Goal: Information Seeking & Learning: Learn about a topic

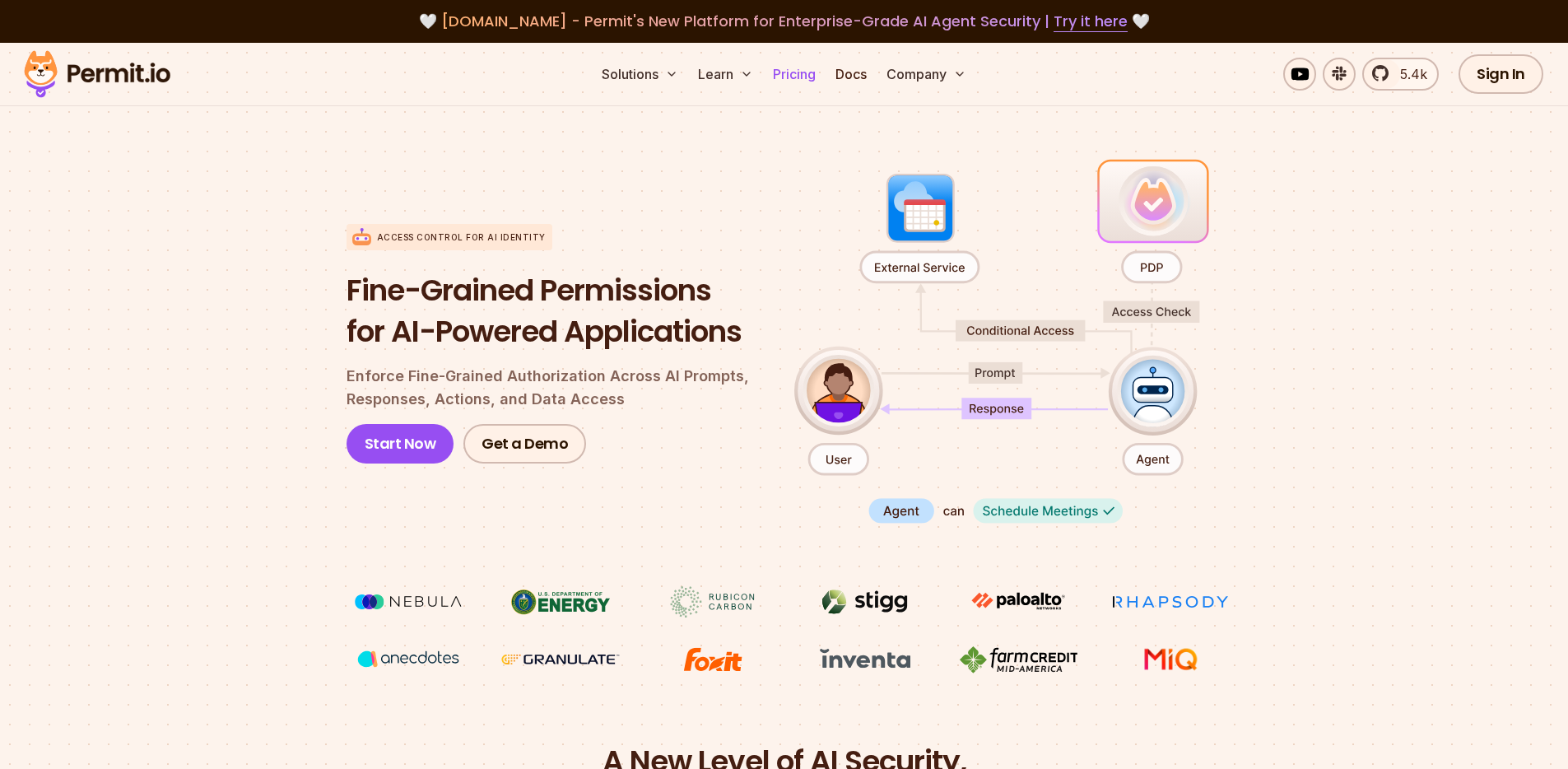
click at [804, 77] on link "Pricing" at bounding box center [793, 74] width 56 height 33
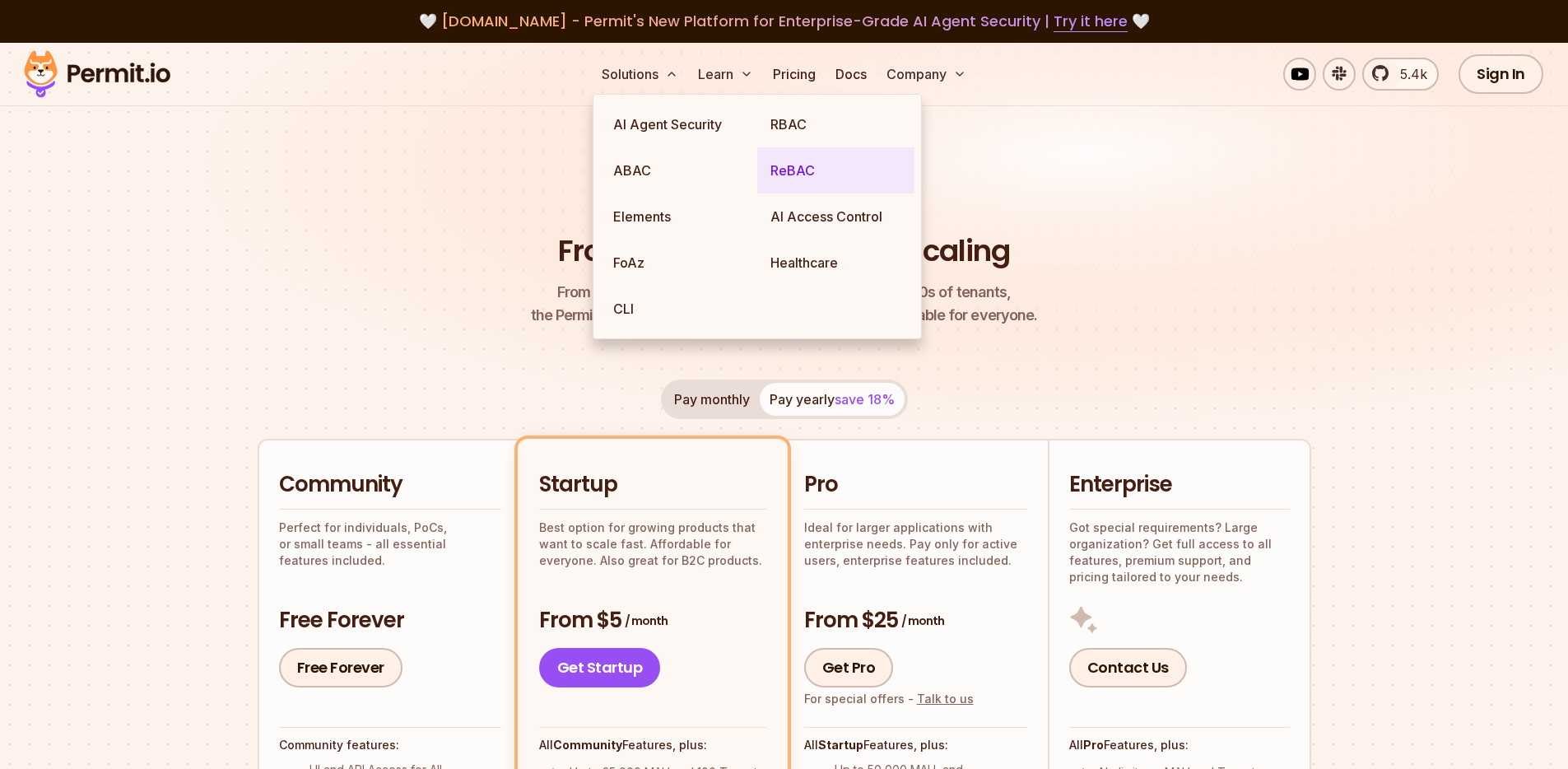
click at [785, 191] on link "ReBAC" at bounding box center [836, 170] width 157 height 46
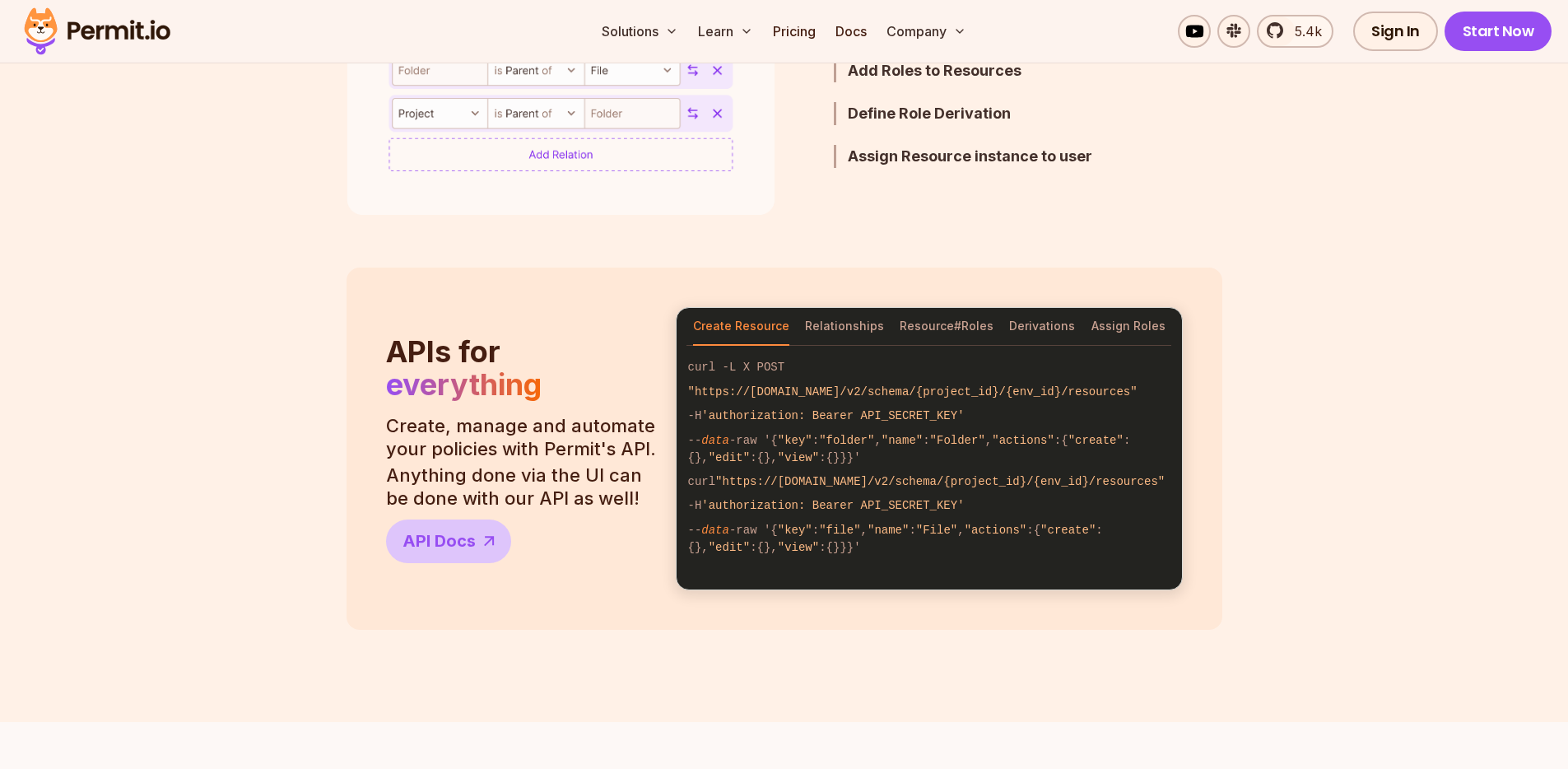
scroll to position [1257, 0]
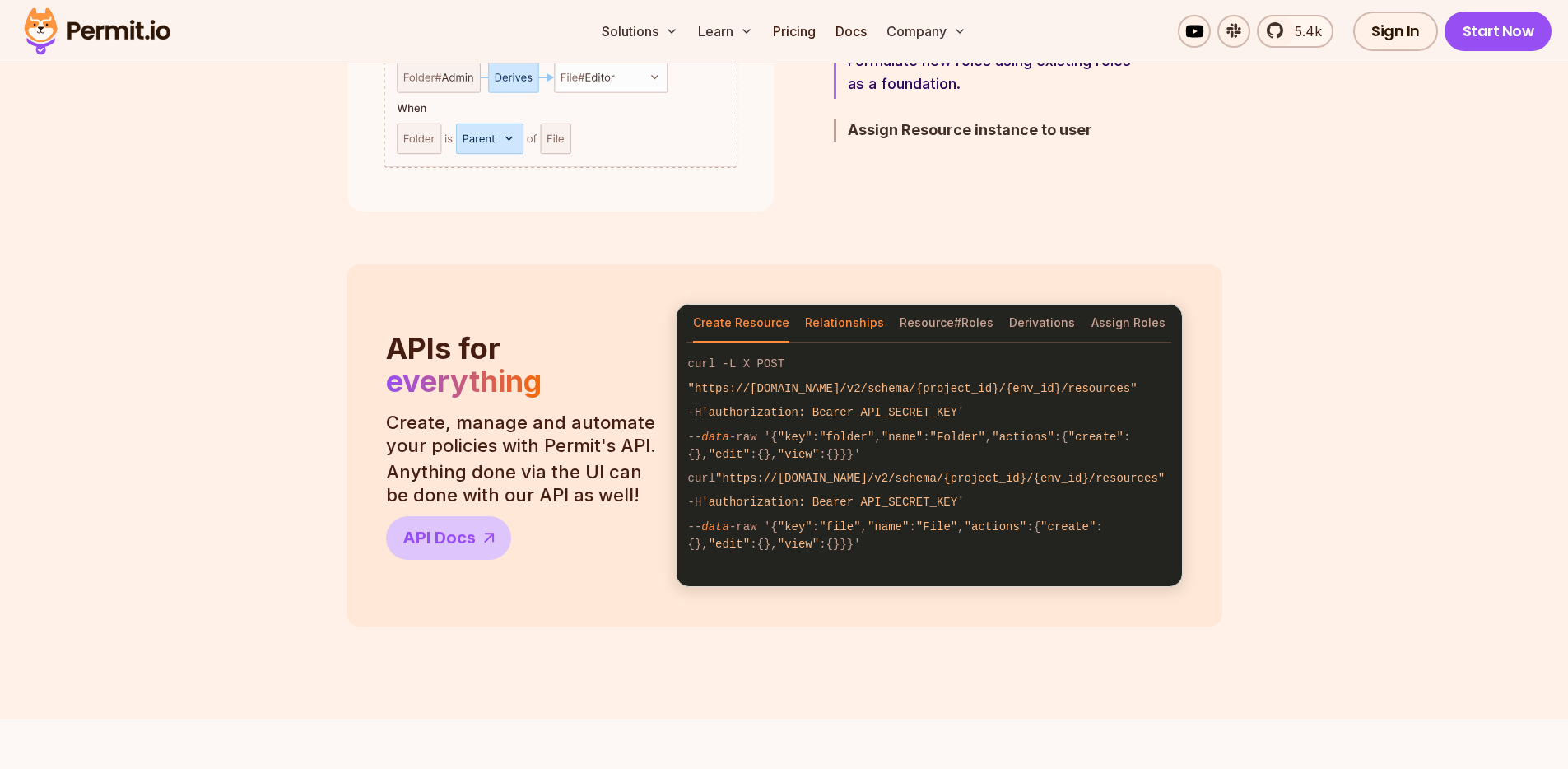
click at [825, 319] on button "Relationships" at bounding box center [844, 323] width 79 height 38
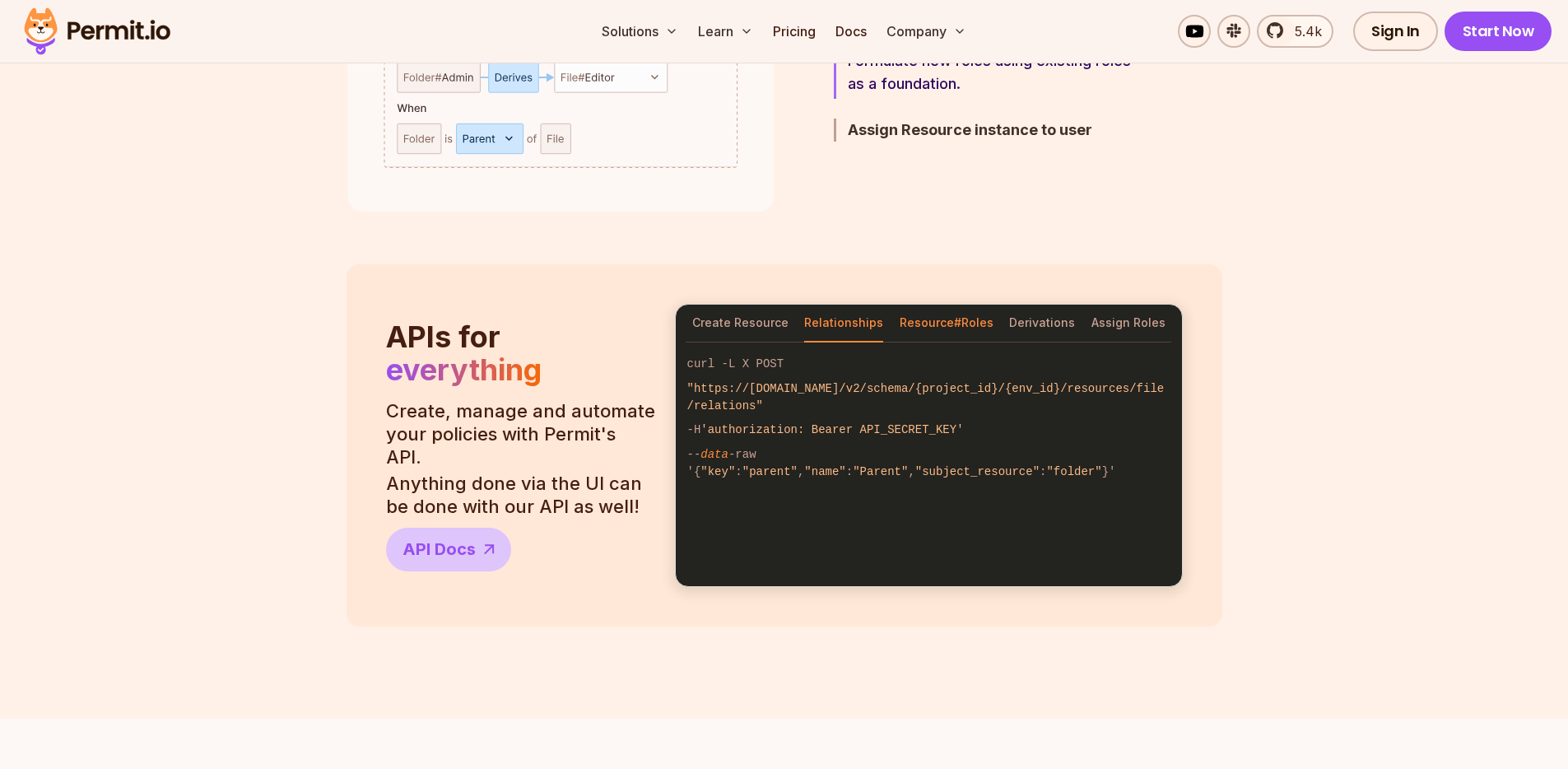
click at [943, 319] on button "Resource#Roles" at bounding box center [947, 323] width 94 height 38
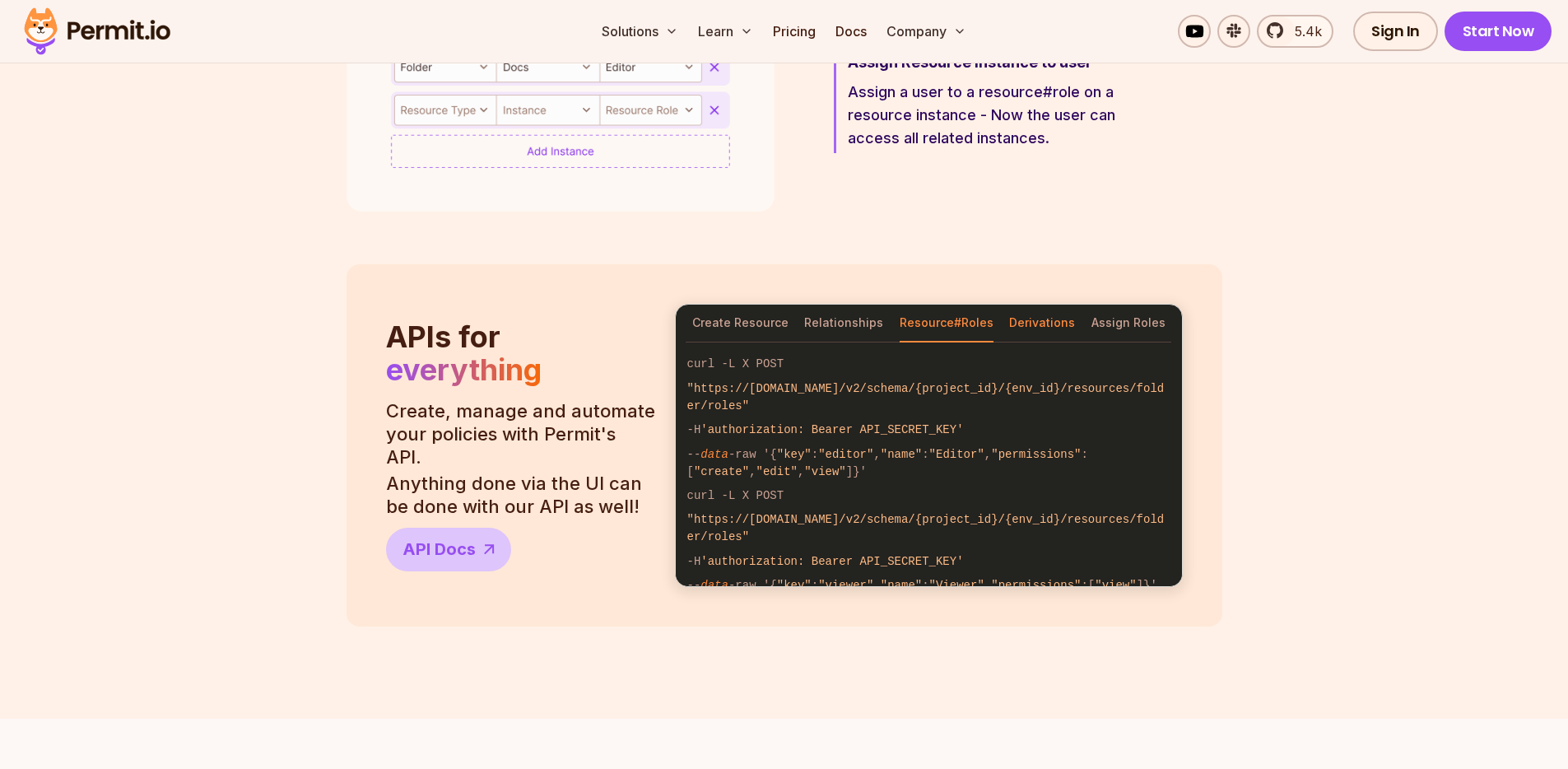
click at [1060, 326] on button "Derivations" at bounding box center [1042, 323] width 66 height 38
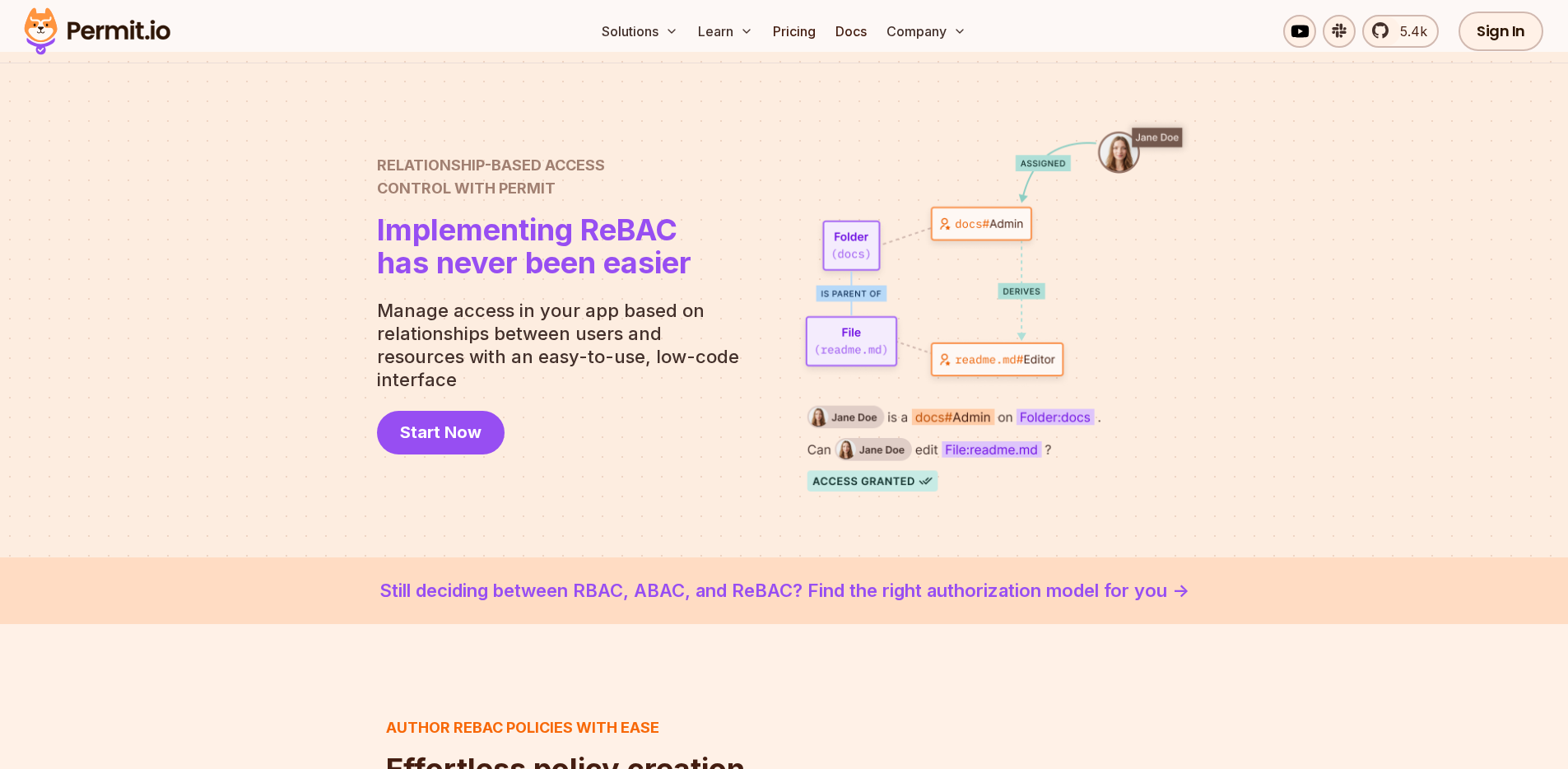
scroll to position [0, 0]
